Goal: Answer question/provide support: Share knowledge or assist other users

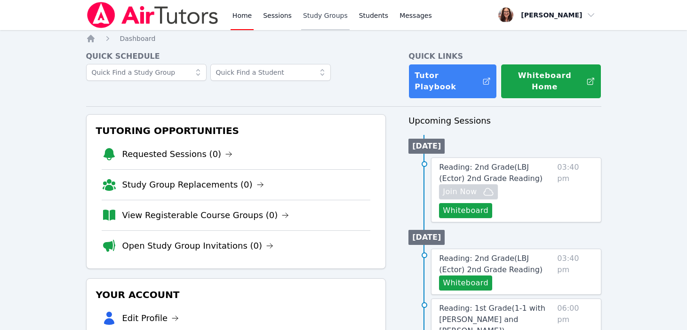
click at [350, 20] on link "Study Groups" at bounding box center [325, 15] width 48 height 30
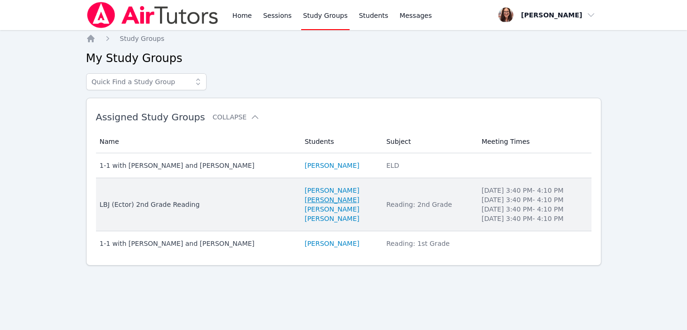
scroll to position [62, 0]
click at [204, 209] on div "LBJ (Ector) 2nd Grade Reading" at bounding box center [197, 204] width 194 height 9
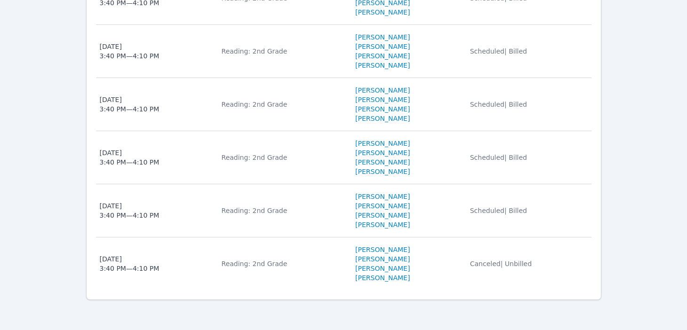
scroll to position [1120, 0]
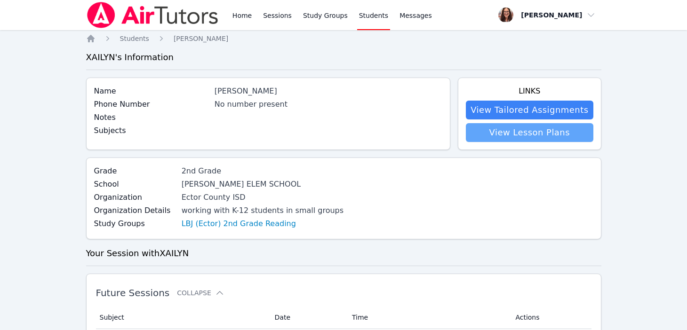
click at [488, 142] on link "View Lesson Plans" at bounding box center [529, 132] width 127 height 19
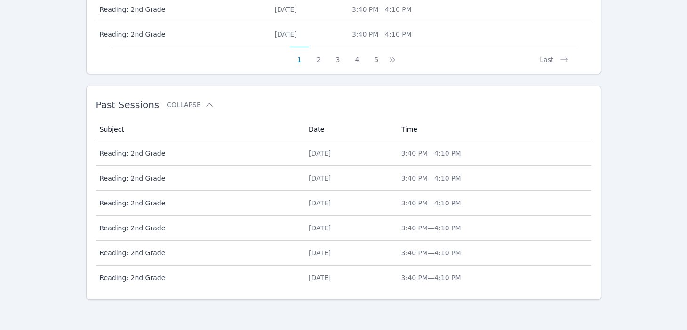
scroll to position [668, 0]
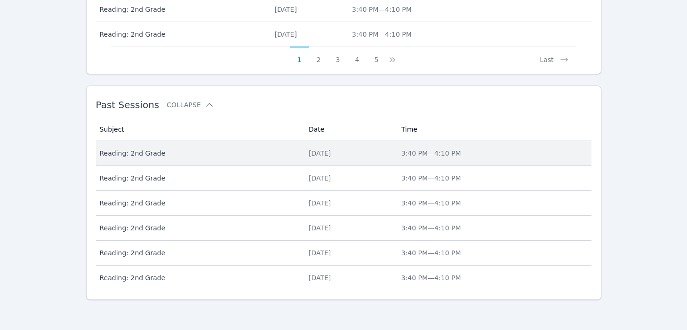
click at [365, 166] on td "Date [DATE]" at bounding box center [349, 153] width 93 height 25
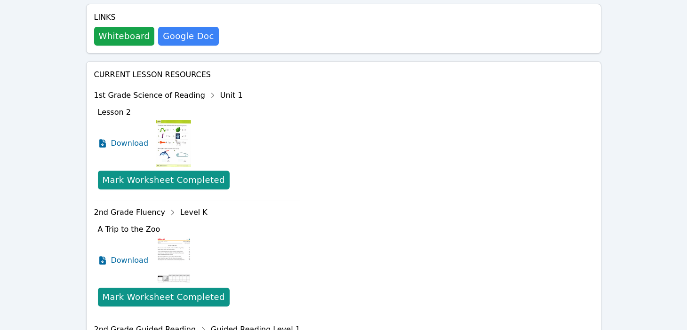
scroll to position [704, 0]
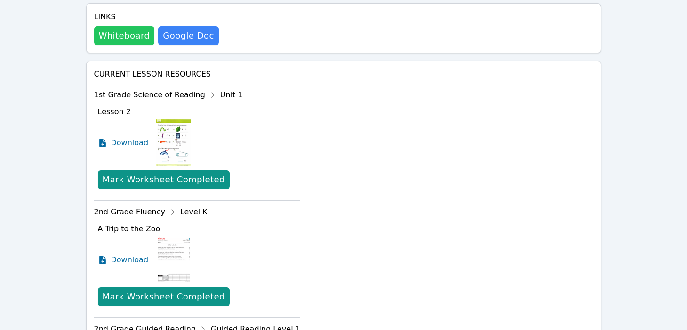
click at [147, 45] on button "Whiteboard" at bounding box center [124, 35] width 61 height 19
